Goal: Task Accomplishment & Management: Manage account settings

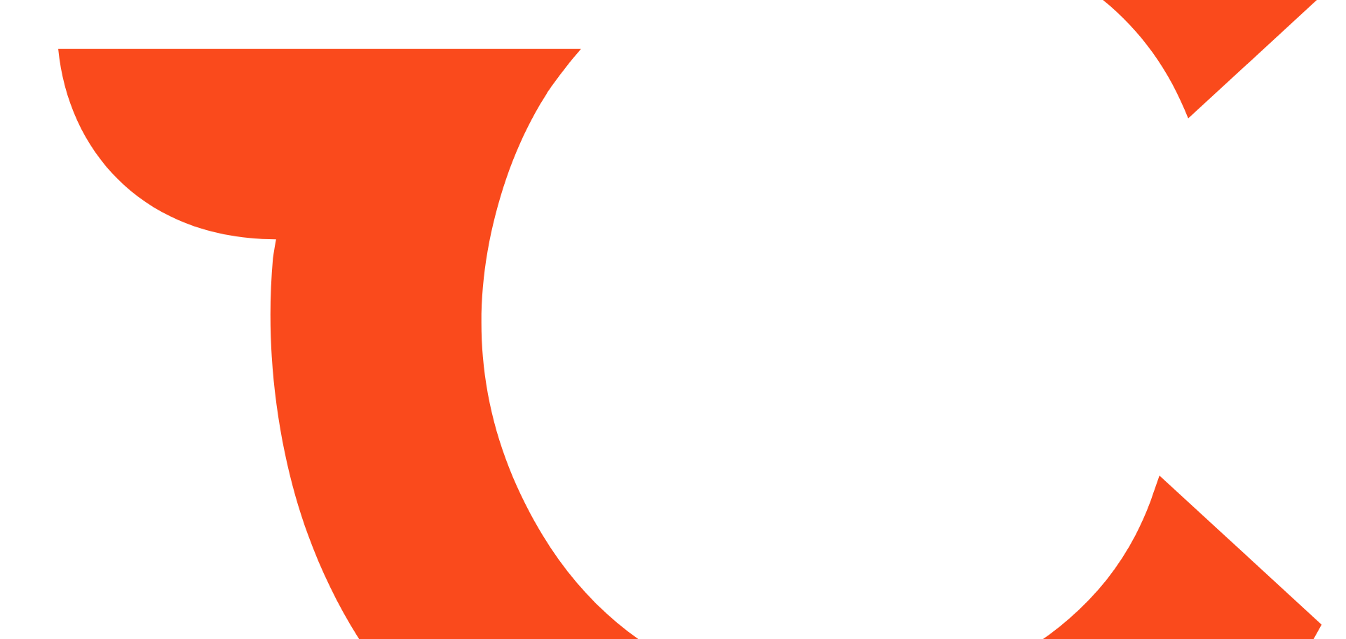
type input "*****"
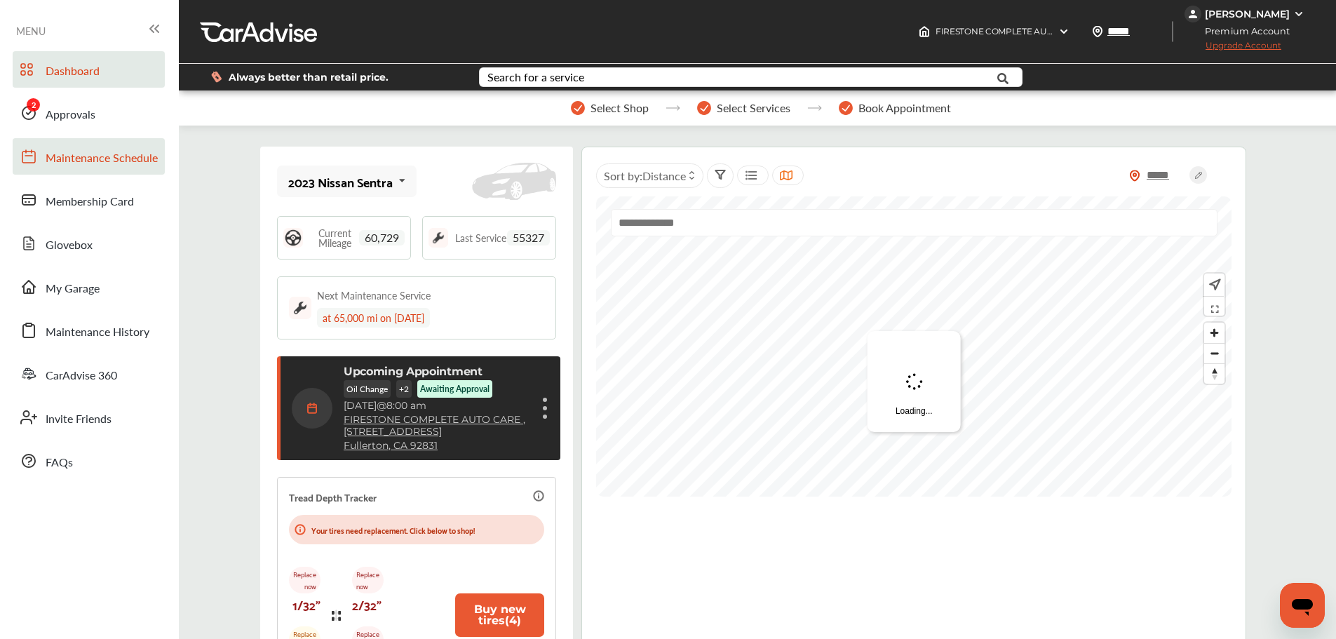
drag, startPoint x: 61, startPoint y: 123, endPoint x: 135, endPoint y: 164, distance: 84.1
click at [61, 123] on span "Approvals" at bounding box center [71, 115] width 50 height 18
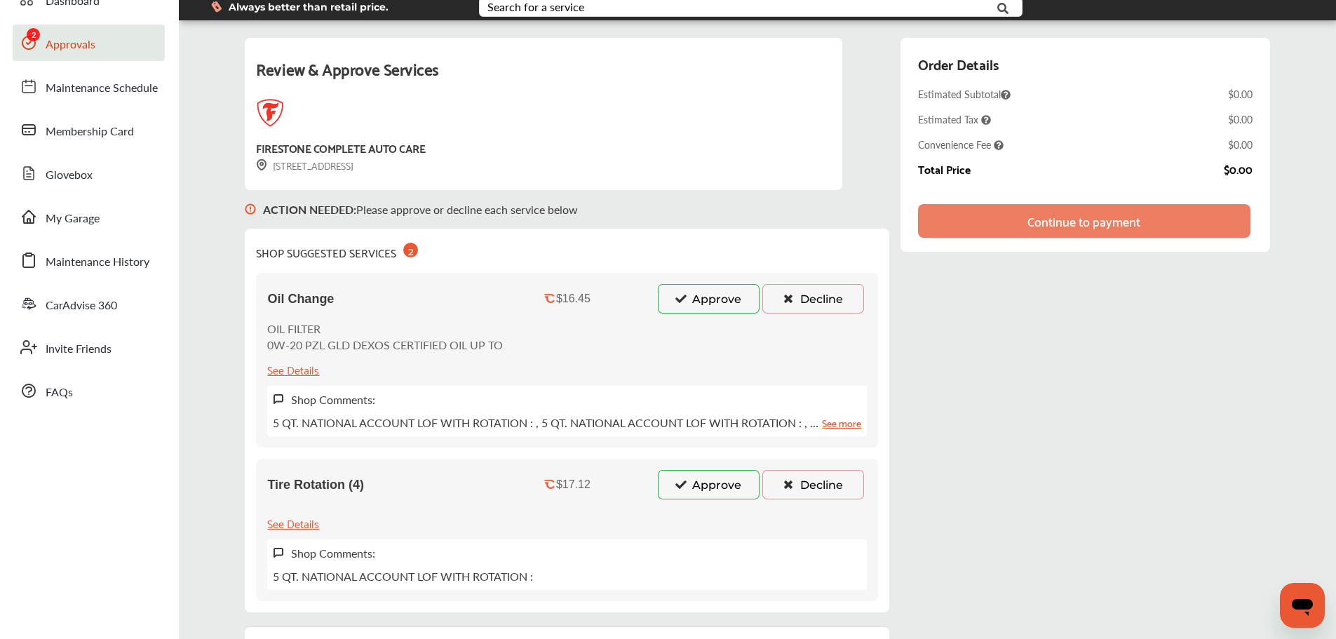
scroll to position [140, 0]
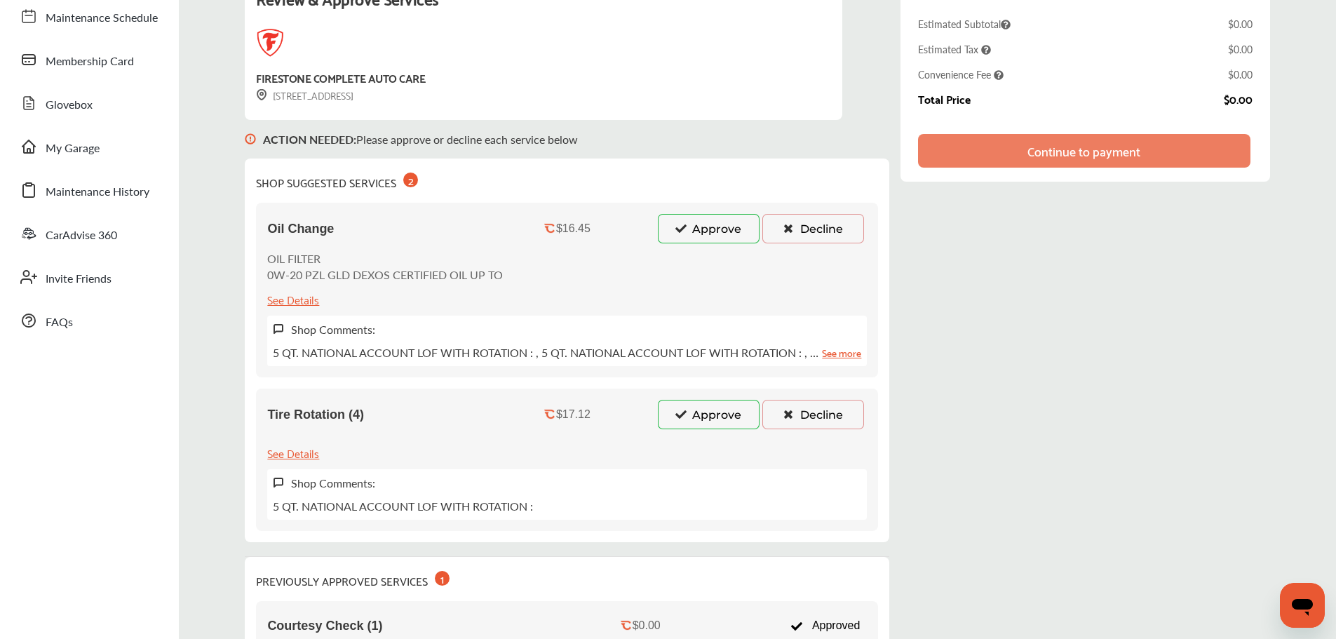
click at [708, 237] on button "Approve" at bounding box center [709, 228] width 102 height 29
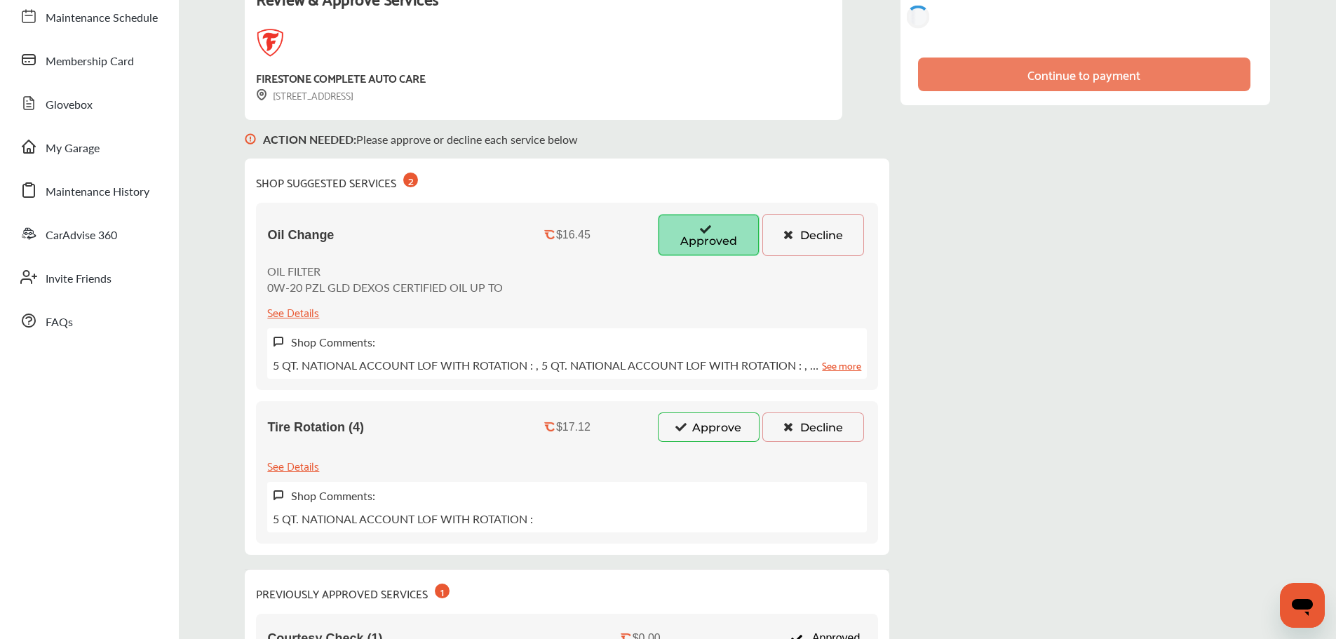
click at [708, 418] on button "Approve" at bounding box center [709, 426] width 102 height 29
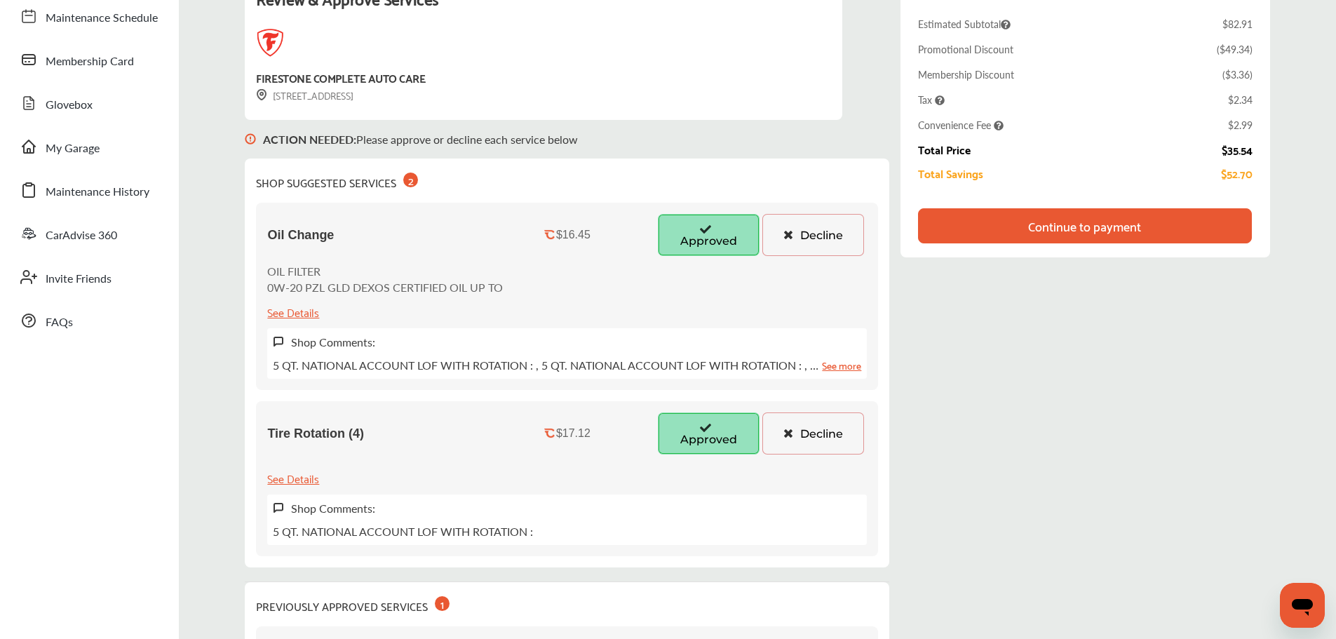
click at [789, 438] on icon at bounding box center [788, 433] width 13 height 10
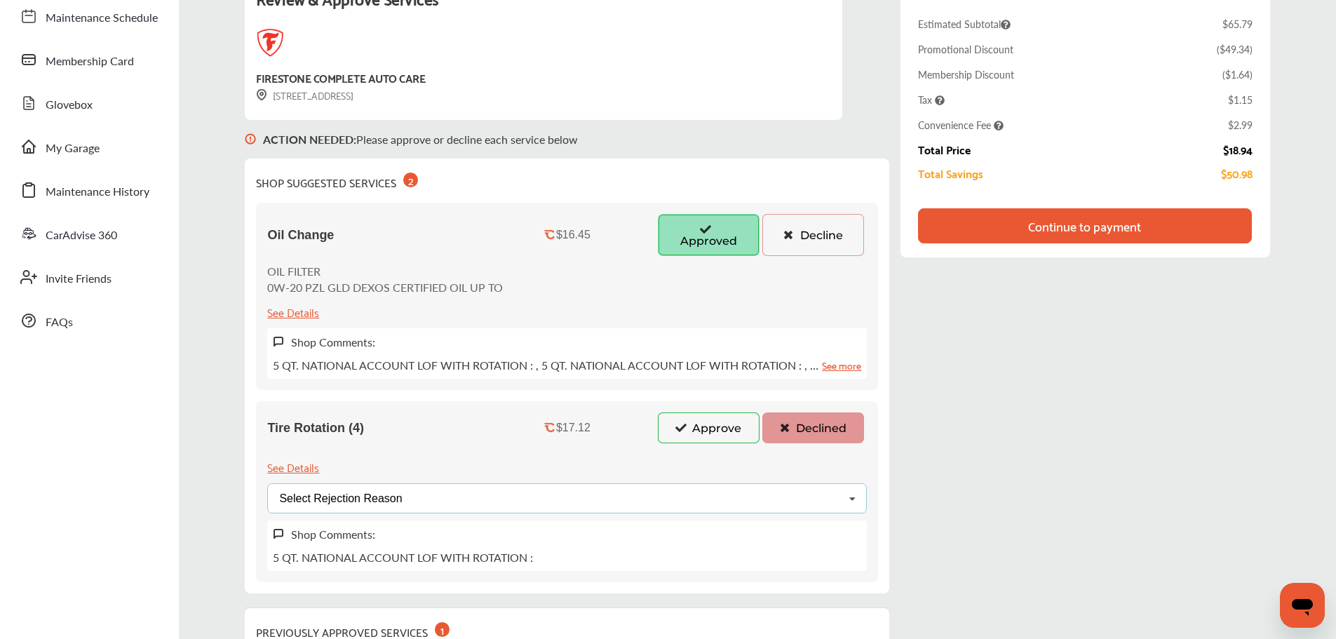
click at [580, 501] on div "Select Rejection Reason Price Not Required More Info Needed Other" at bounding box center [567, 498] width 600 height 30
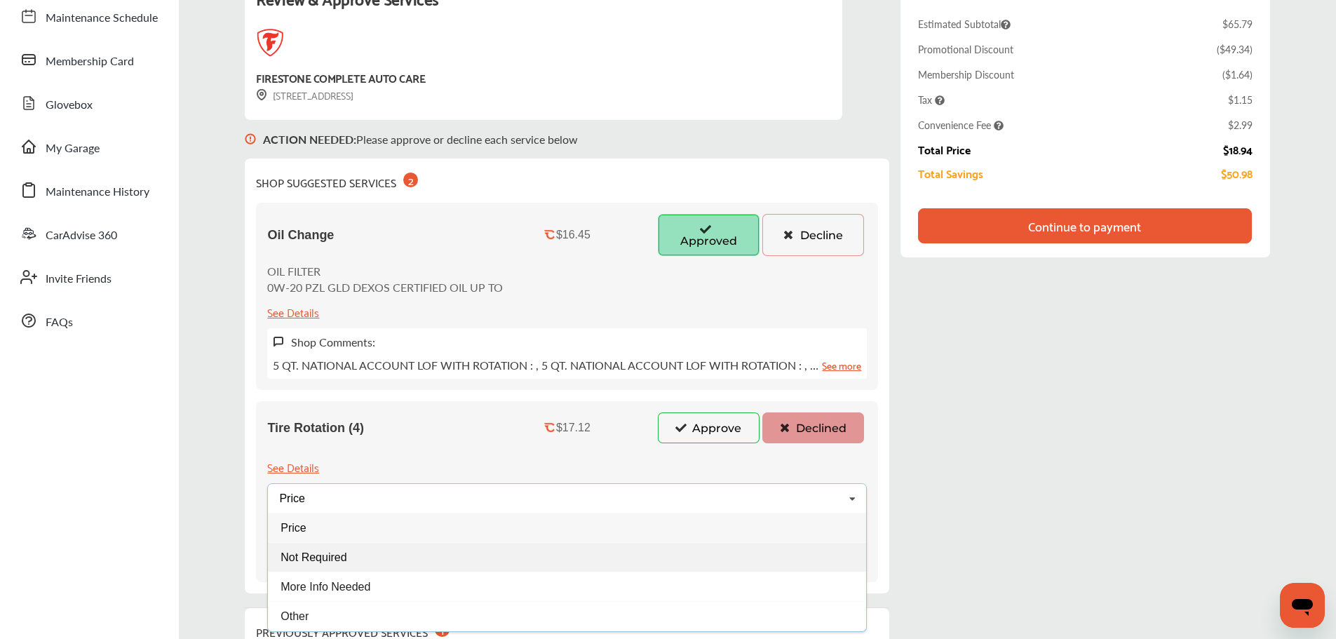
click at [344, 560] on span "Not Required" at bounding box center [314, 557] width 66 height 12
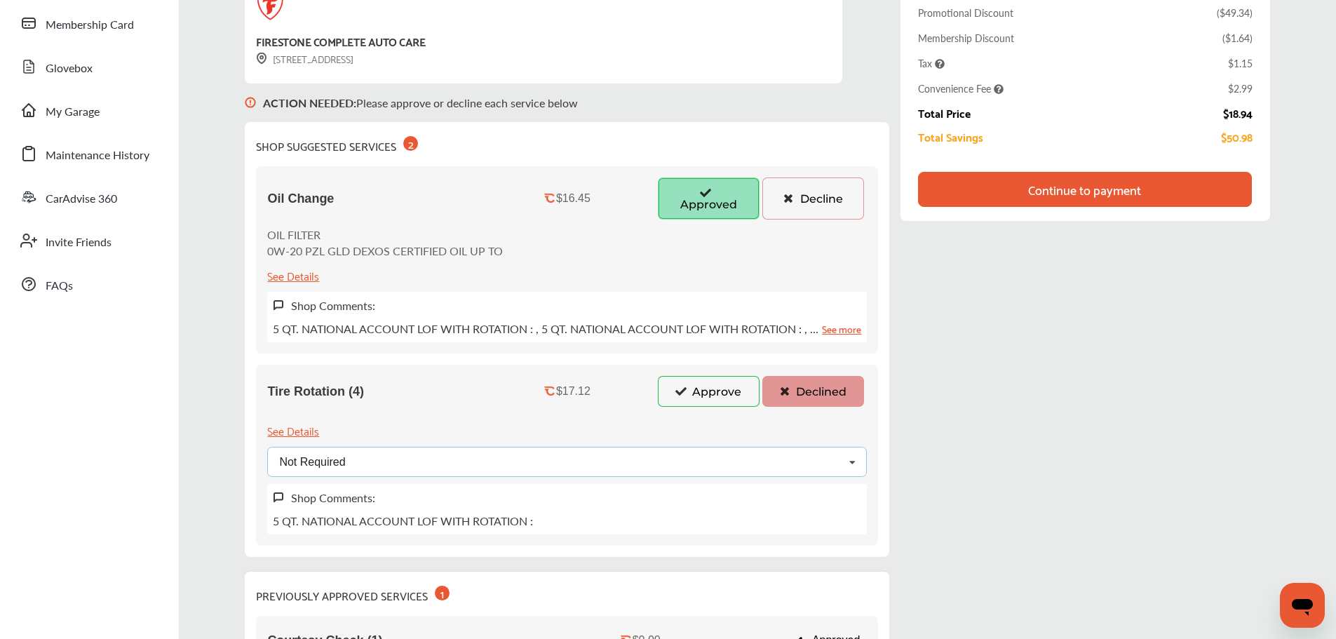
scroll to position [70, 0]
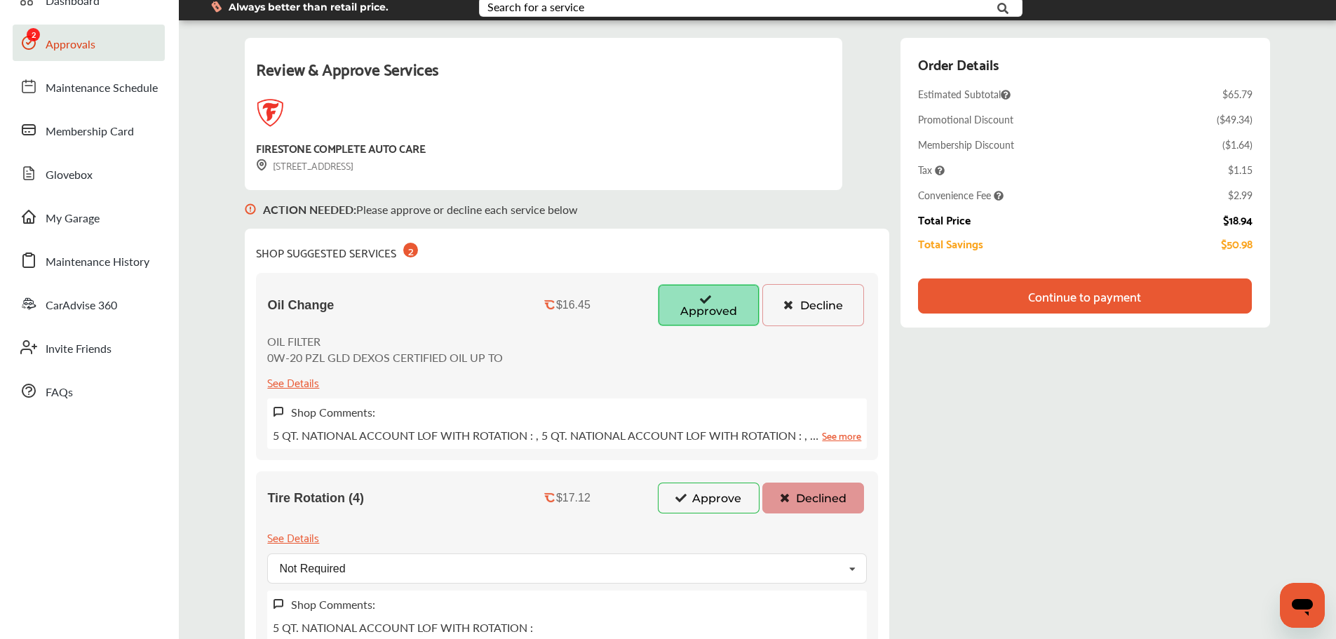
click at [1082, 297] on div "Continue to payment" at bounding box center [1084, 296] width 113 height 14
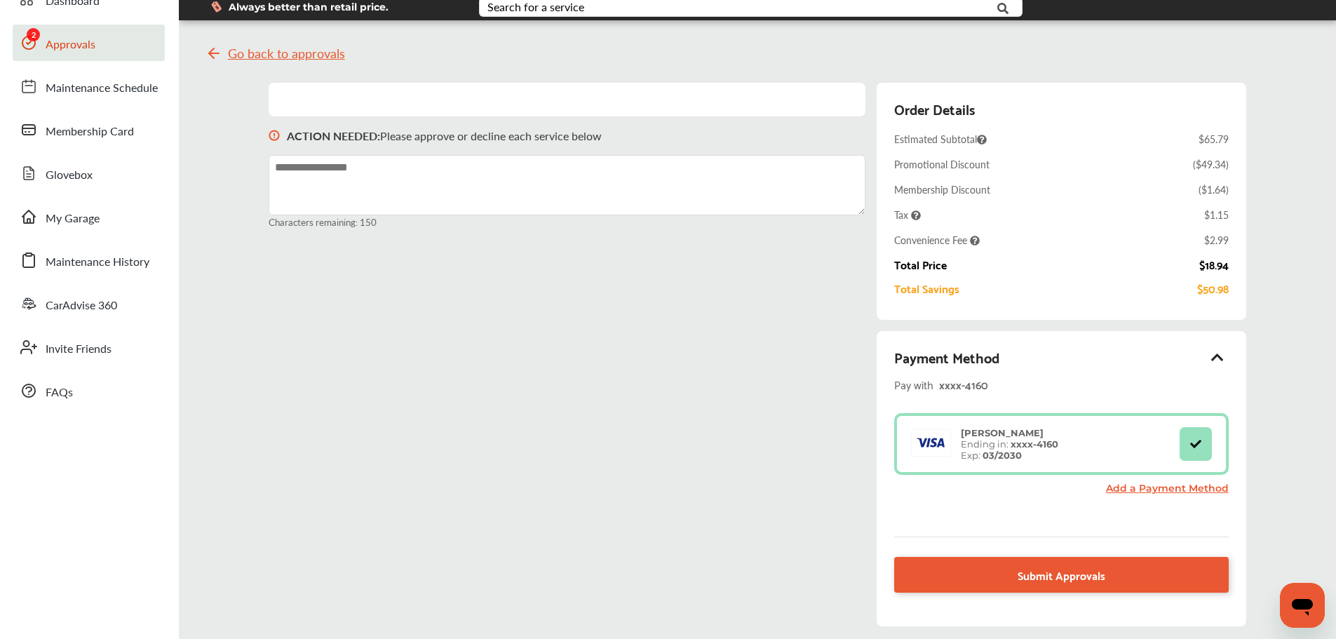
scroll to position [123, 0]
